Goal: Complete application form

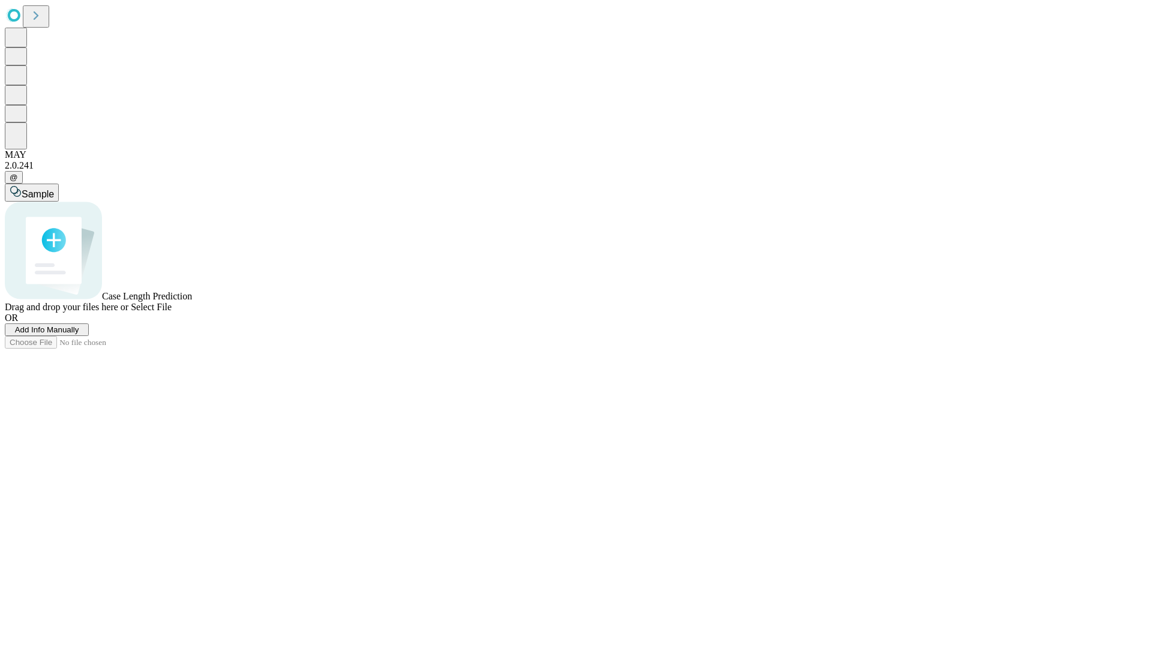
click at [79, 334] on span "Add Info Manually" at bounding box center [47, 329] width 64 height 9
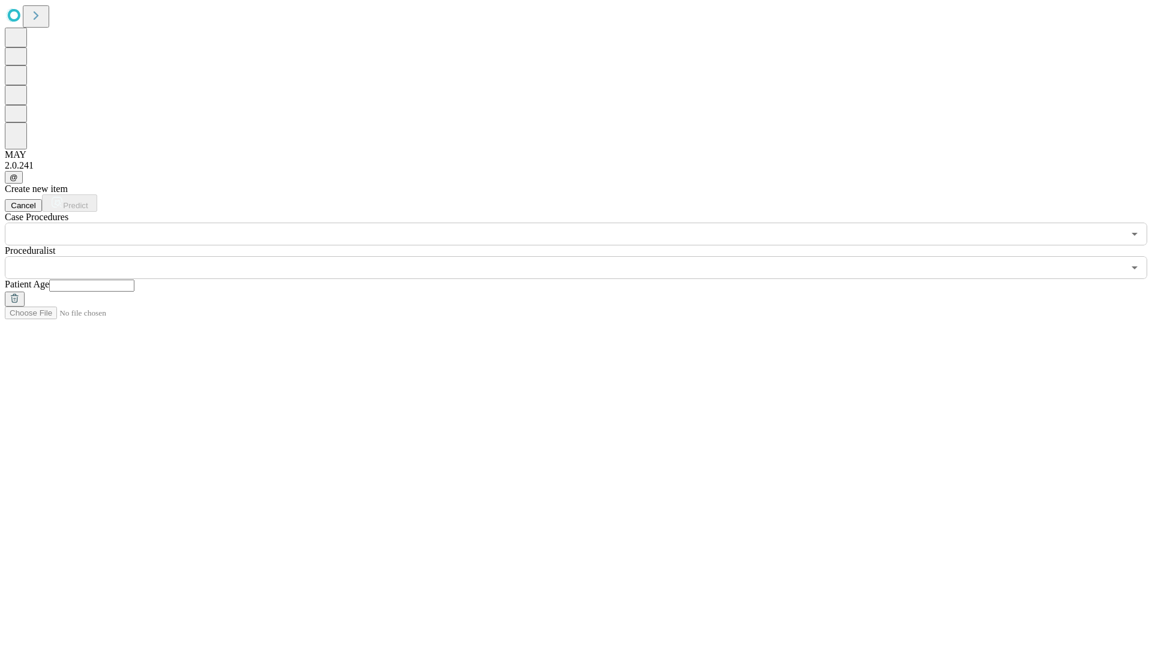
click at [134, 280] on input "text" at bounding box center [91, 286] width 85 height 12
type input "**"
click at [584, 256] on input "text" at bounding box center [564, 267] width 1119 height 23
